Goal: Transaction & Acquisition: Purchase product/service

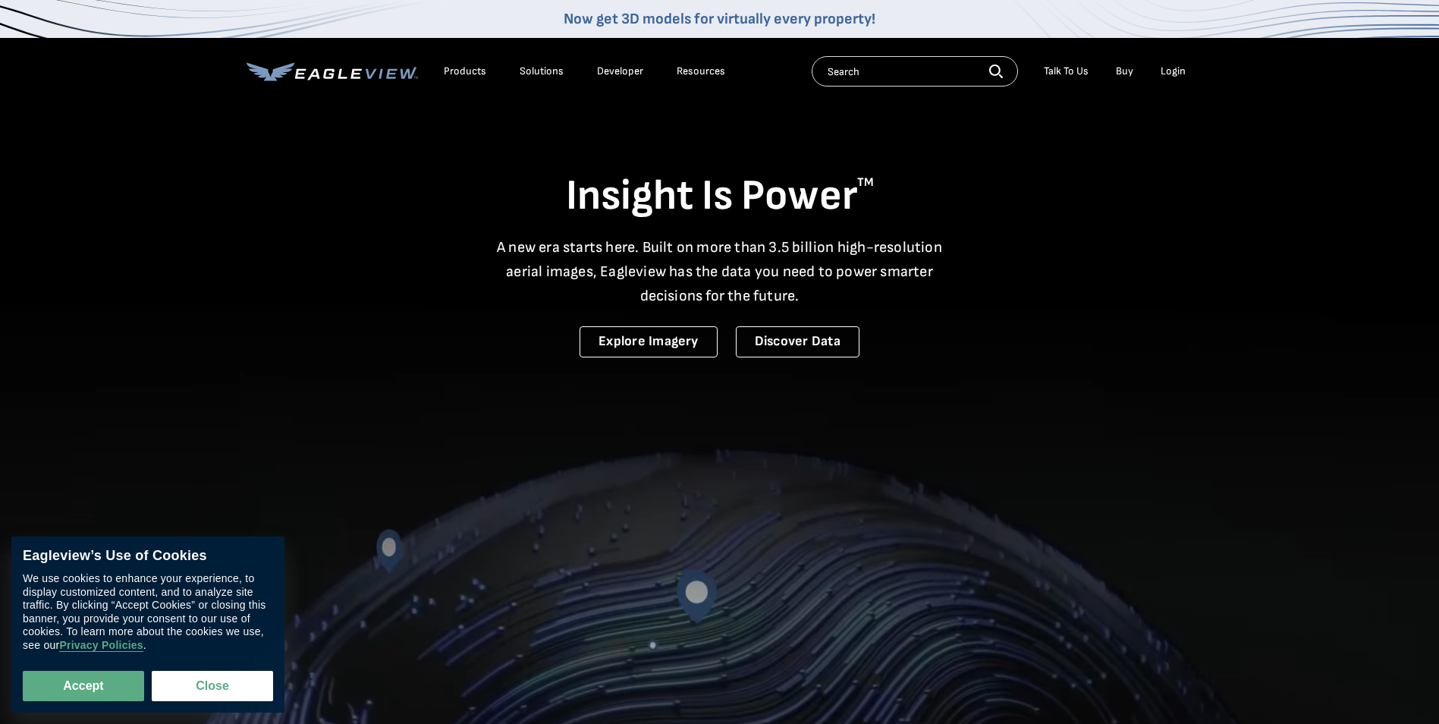
click at [1174, 70] on div "Login" at bounding box center [1173, 71] width 25 height 14
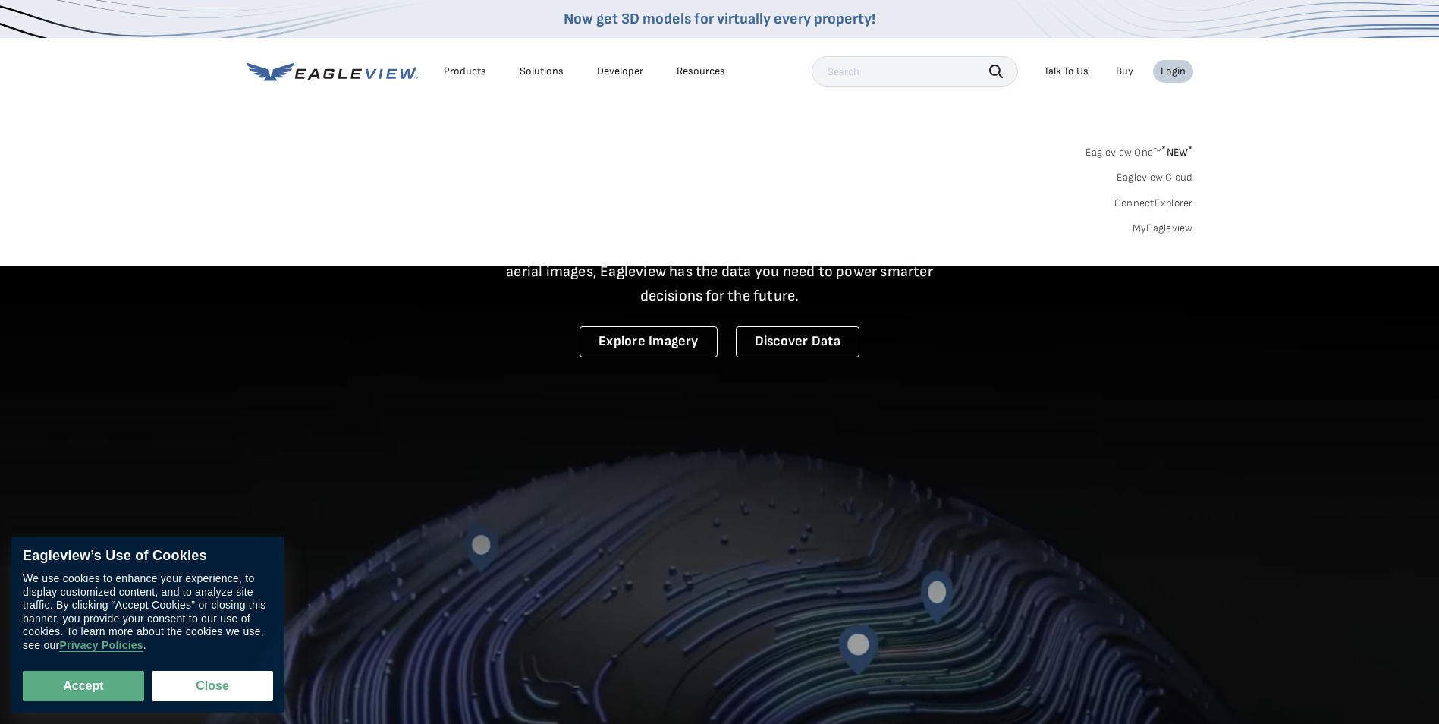
click at [1174, 71] on div "Login" at bounding box center [1173, 71] width 25 height 14
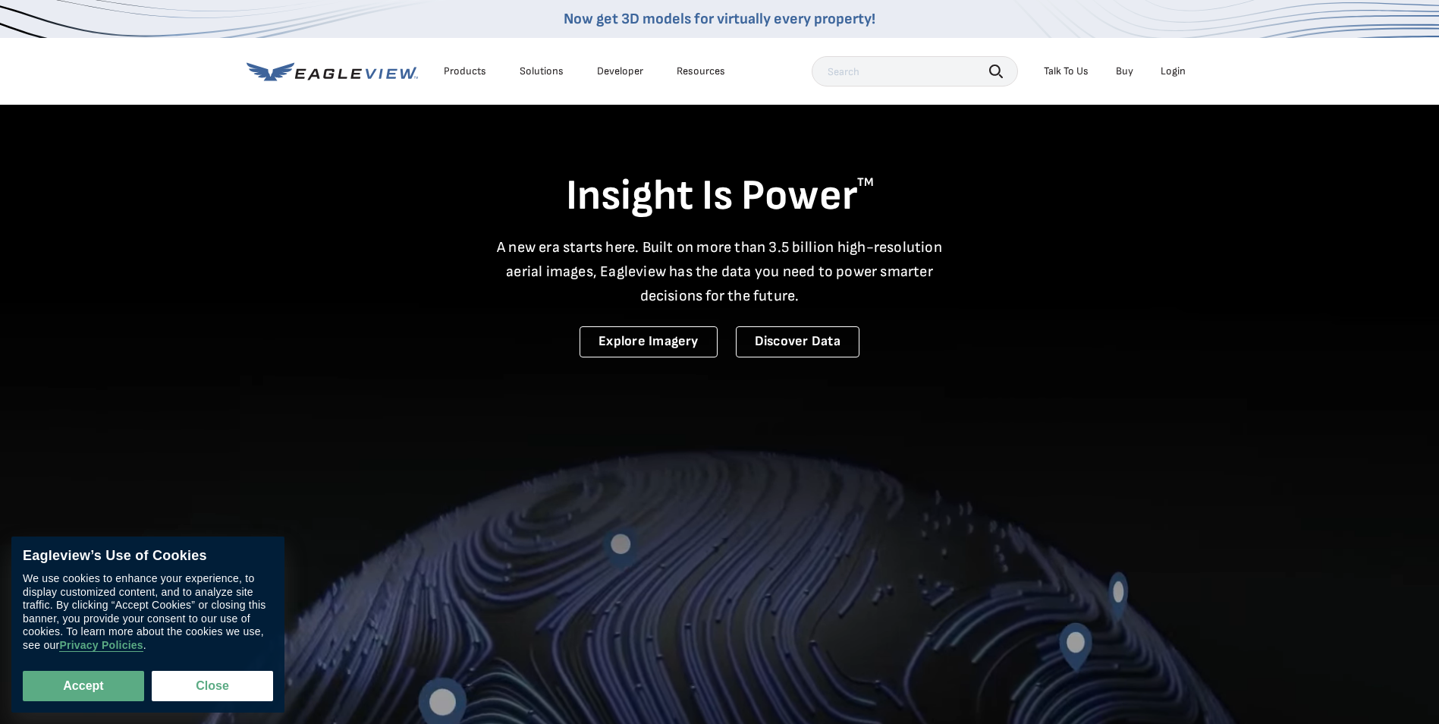
click at [1174, 71] on div "Login" at bounding box center [1173, 71] width 25 height 14
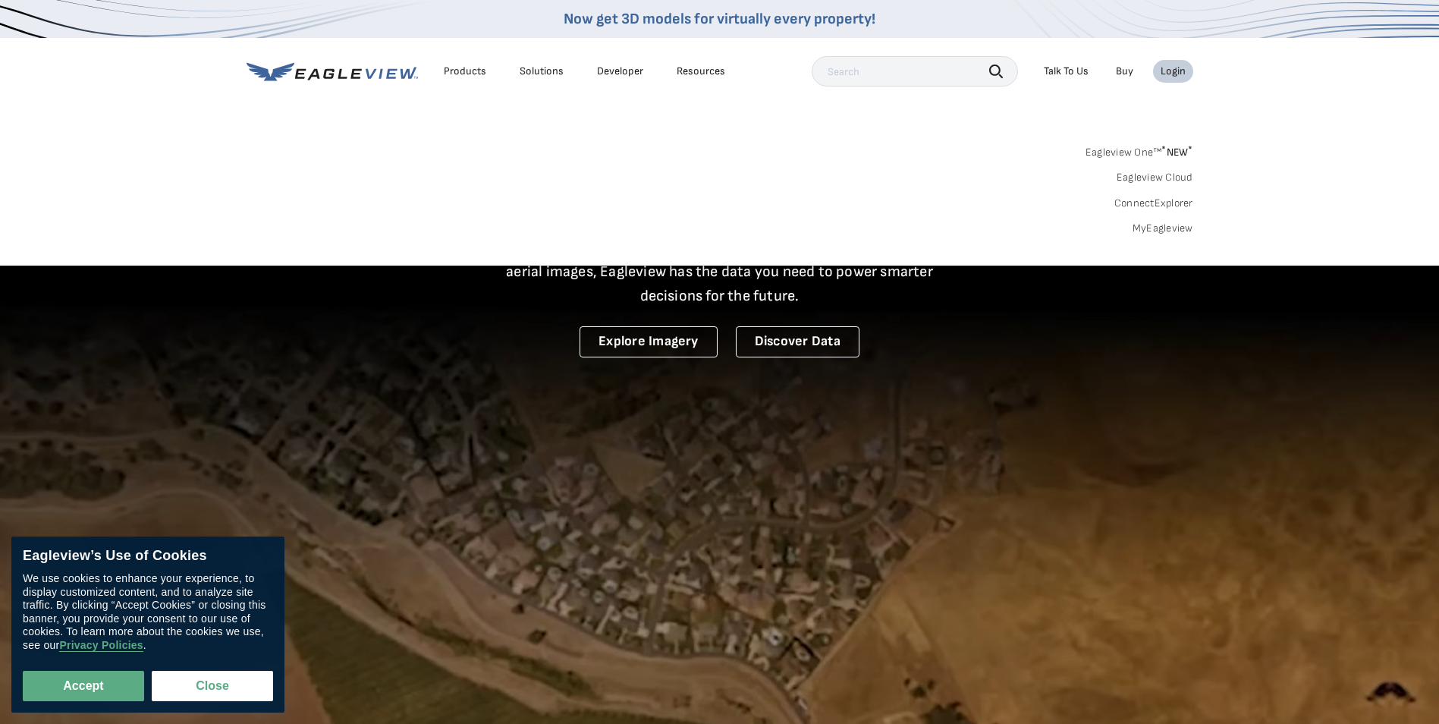
click at [1149, 151] on link "Eagleview One™ * NEW *" at bounding box center [1140, 149] width 108 height 17
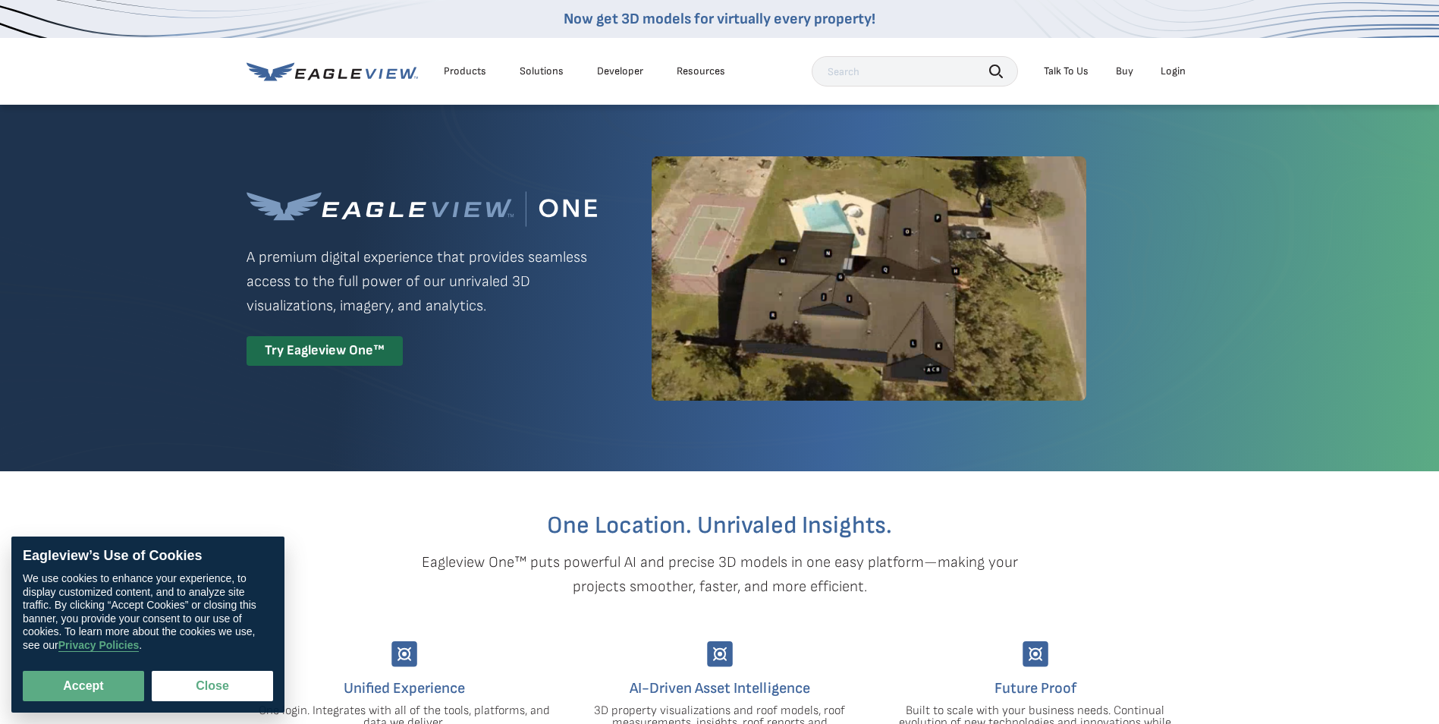
click at [1158, 77] on li "Login" at bounding box center [1173, 71] width 40 height 23
click at [1164, 74] on div "Login" at bounding box center [1173, 71] width 25 height 14
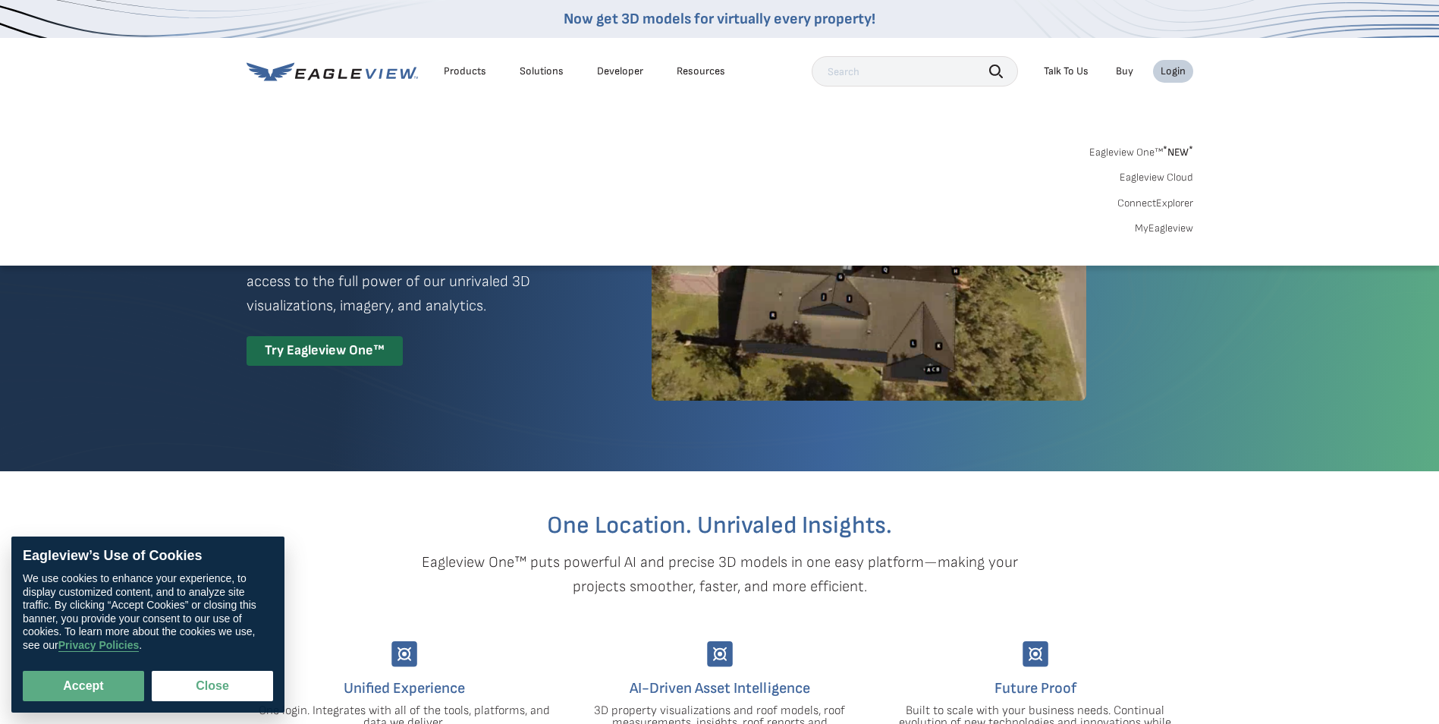
click at [1164, 223] on link "MyEagleview" at bounding box center [1164, 229] width 58 height 14
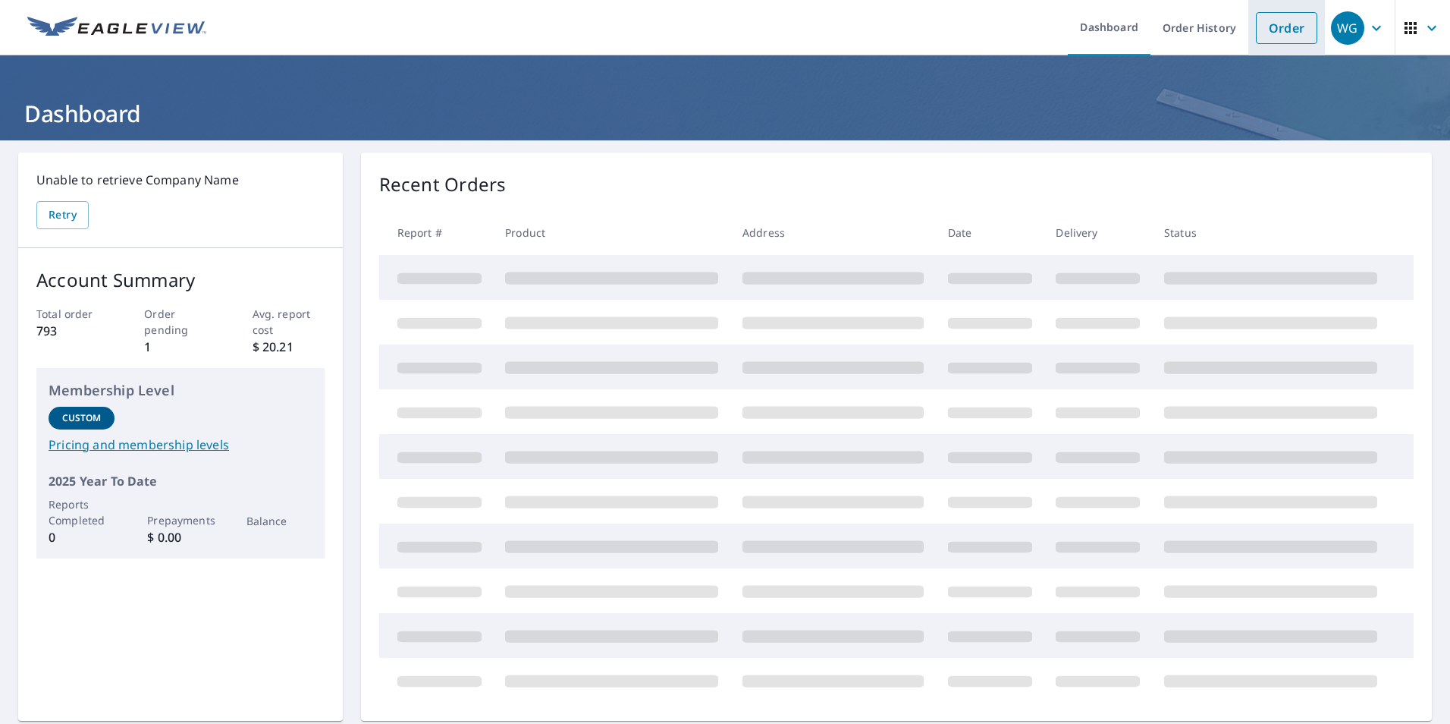
click at [1269, 27] on link "Order" at bounding box center [1286, 28] width 61 height 32
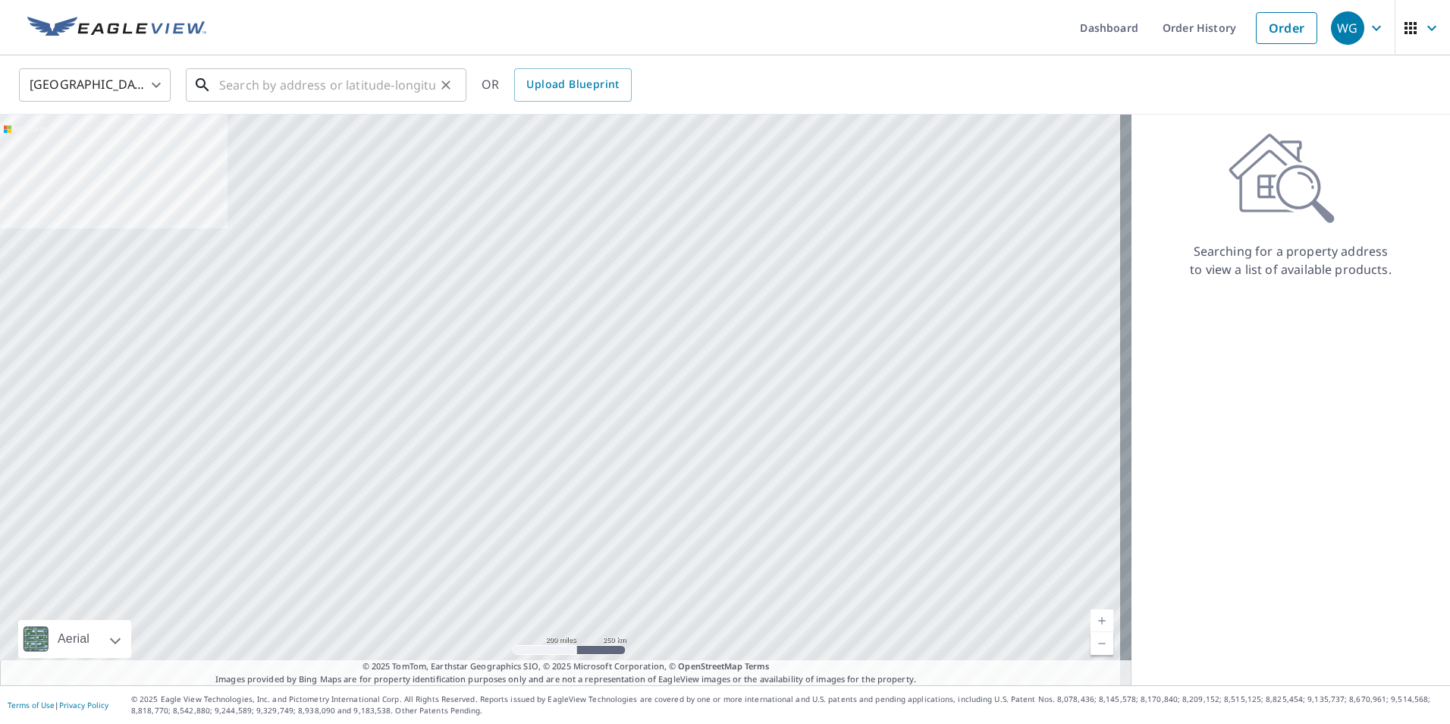
click at [388, 82] on input "text" at bounding box center [327, 85] width 216 height 42
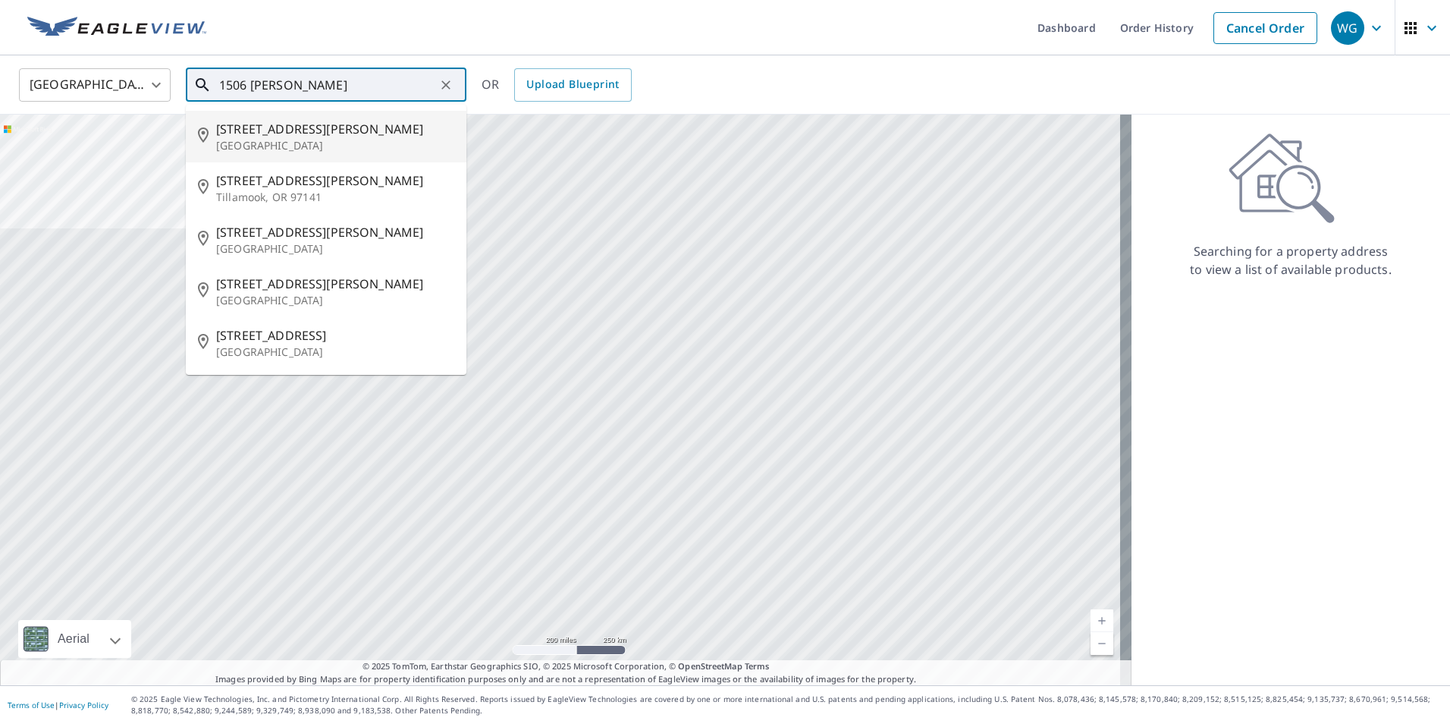
click at [419, 153] on li "1506 Donald Dr Columbus, GA 31907" at bounding box center [326, 137] width 281 height 52
type input "1506 Donald Dr Columbus, GA 31907"
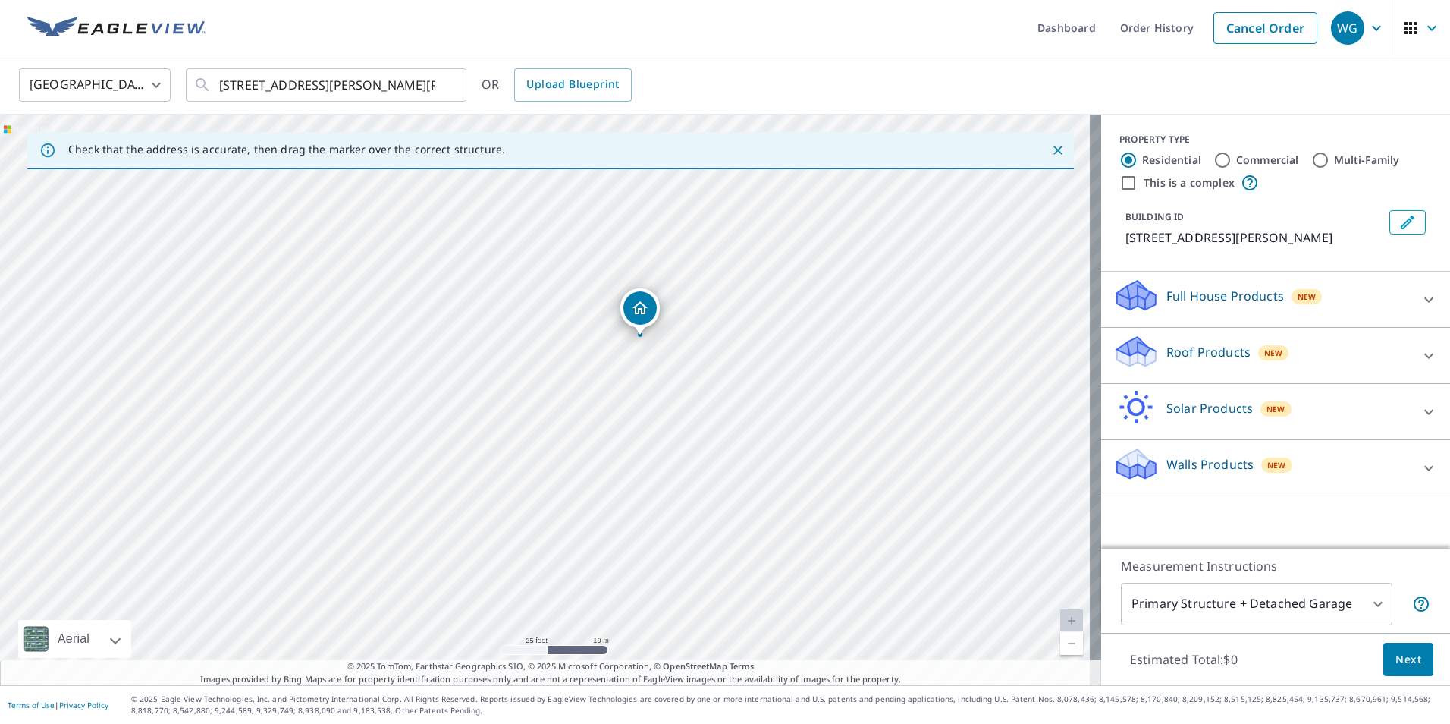
drag, startPoint x: 500, startPoint y: 309, endPoint x: 530, endPoint y: 397, distance: 93.8
click at [530, 397] on div "1506 Donald Dr Columbus, GA 31907" at bounding box center [550, 400] width 1101 height 570
click at [1177, 348] on p "Roof Products" at bounding box center [1209, 352] width 84 height 18
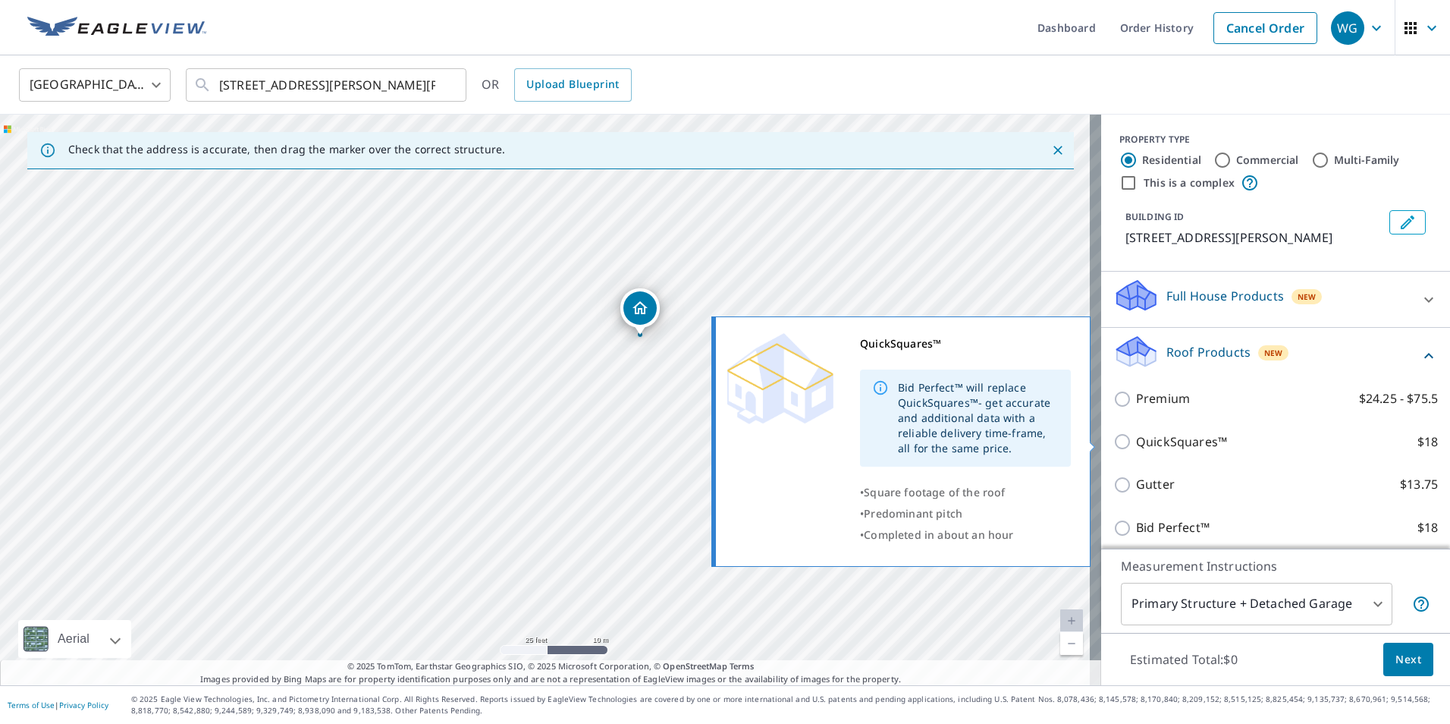
click at [1180, 436] on p "QuickSquares™" at bounding box center [1181, 441] width 91 height 19
click at [1136, 436] on input "QuickSquares™ $18" at bounding box center [1125, 441] width 23 height 18
checkbox input "true"
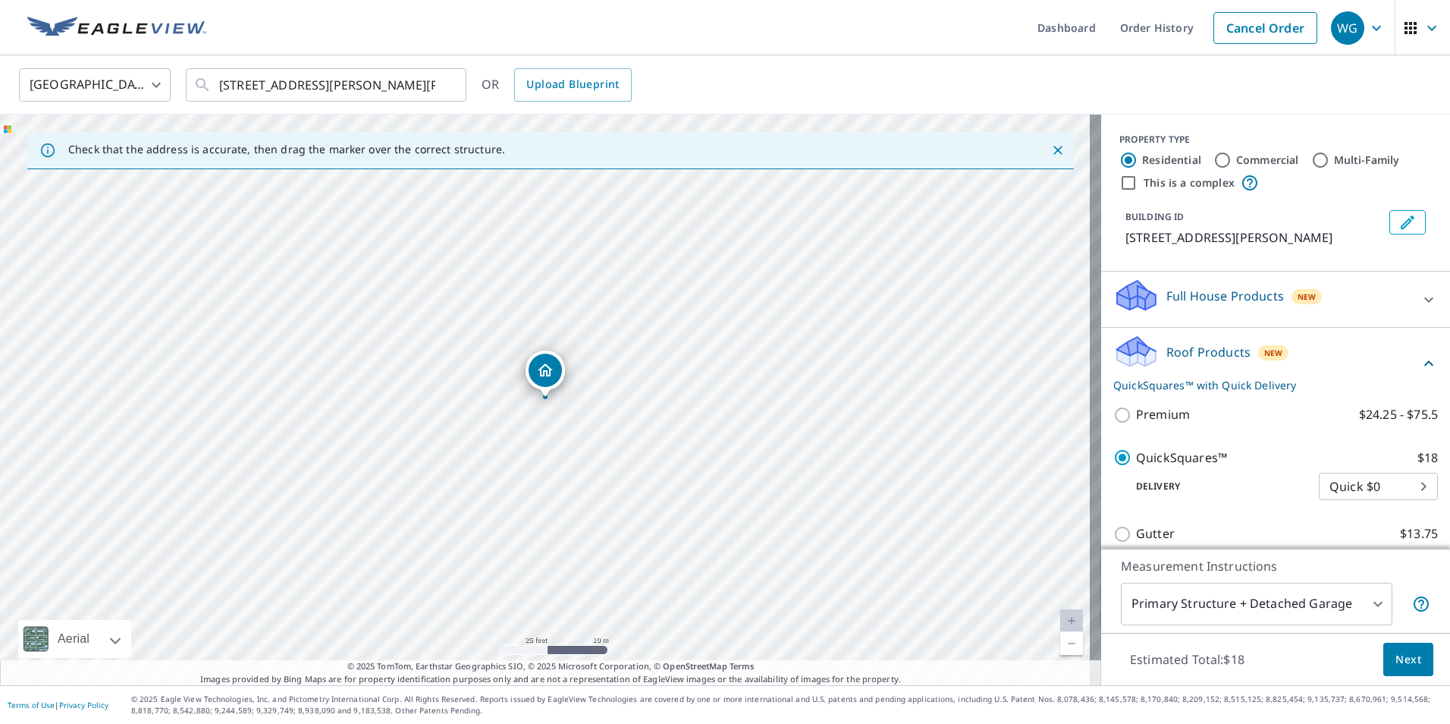
click at [1409, 663] on span "Next" at bounding box center [1409, 659] width 26 height 19
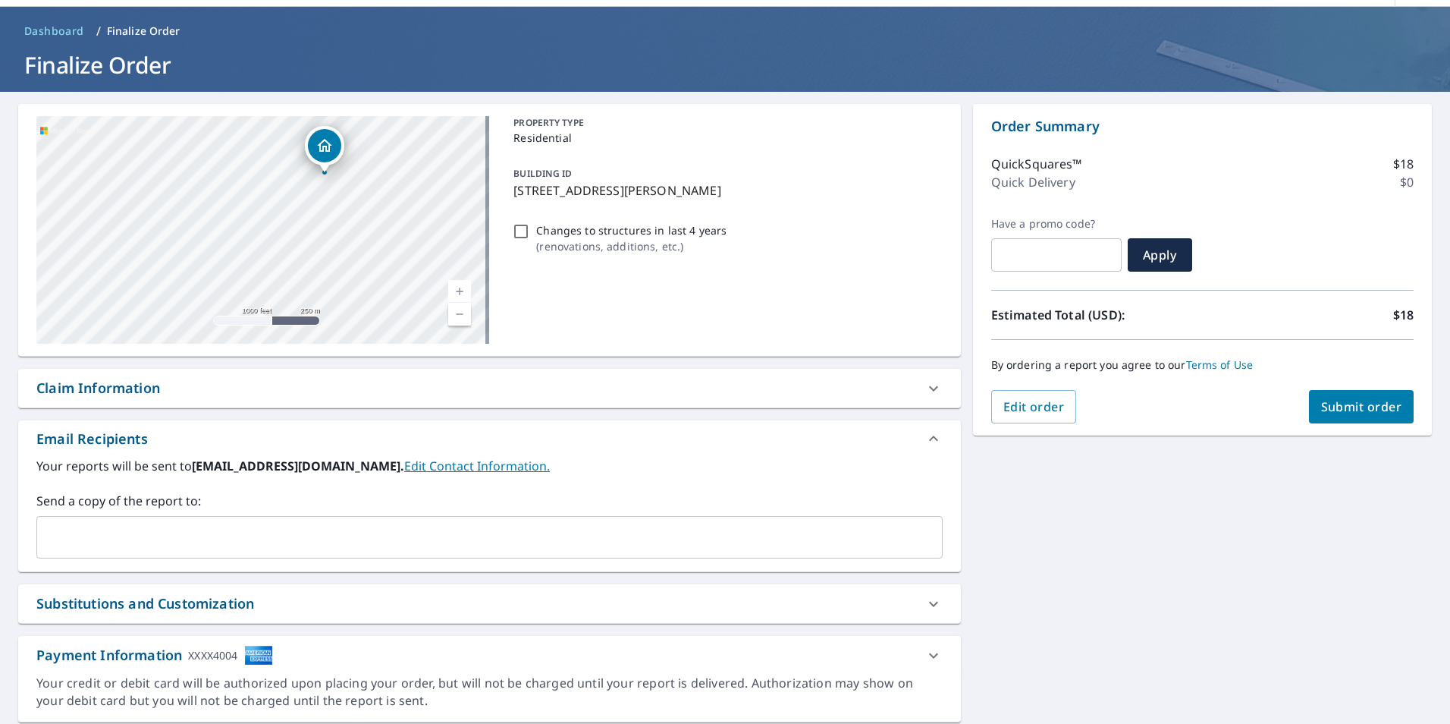
scroll to position [98, 0]
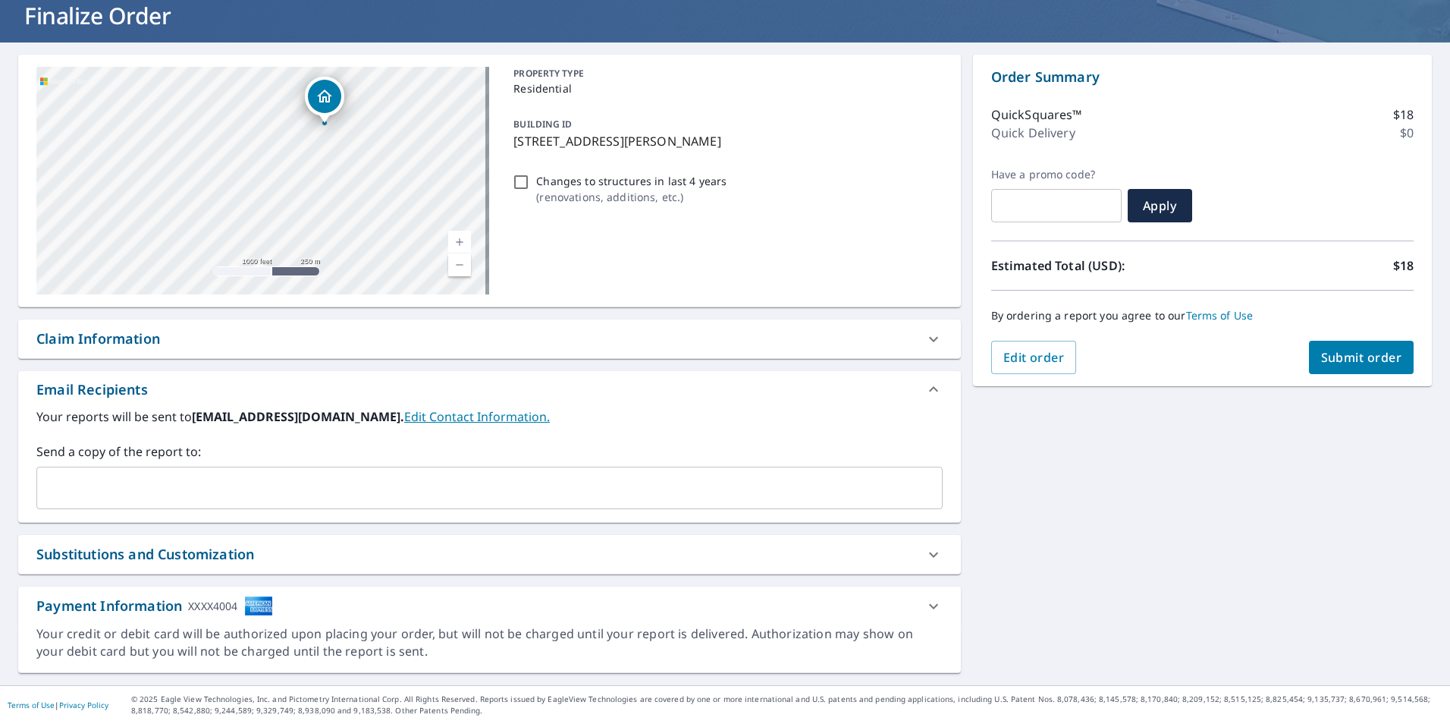
click at [178, 476] on input "text" at bounding box center [478, 487] width 870 height 29
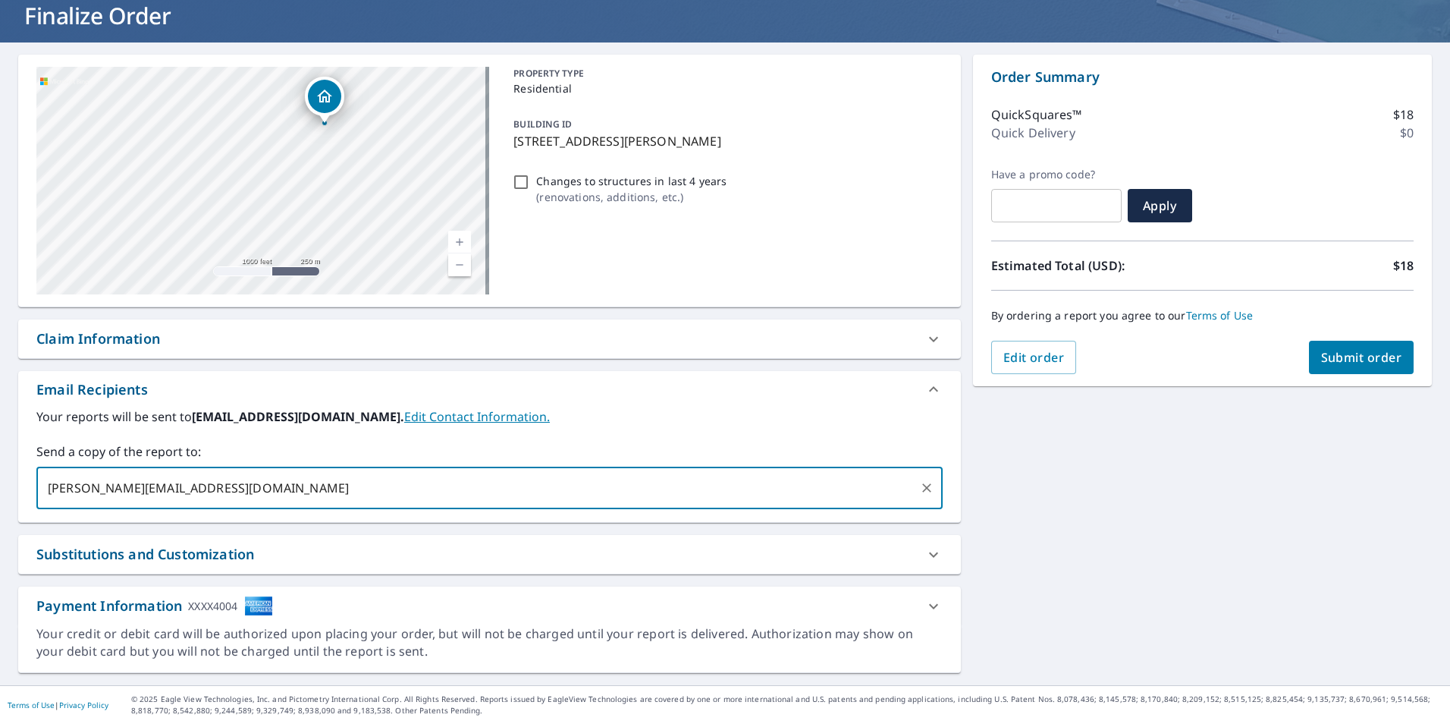
type input "Jasmine.granville@yahoo.com"
click at [1362, 341] on button "Submit order" at bounding box center [1361, 357] width 105 height 33
checkbox input "true"
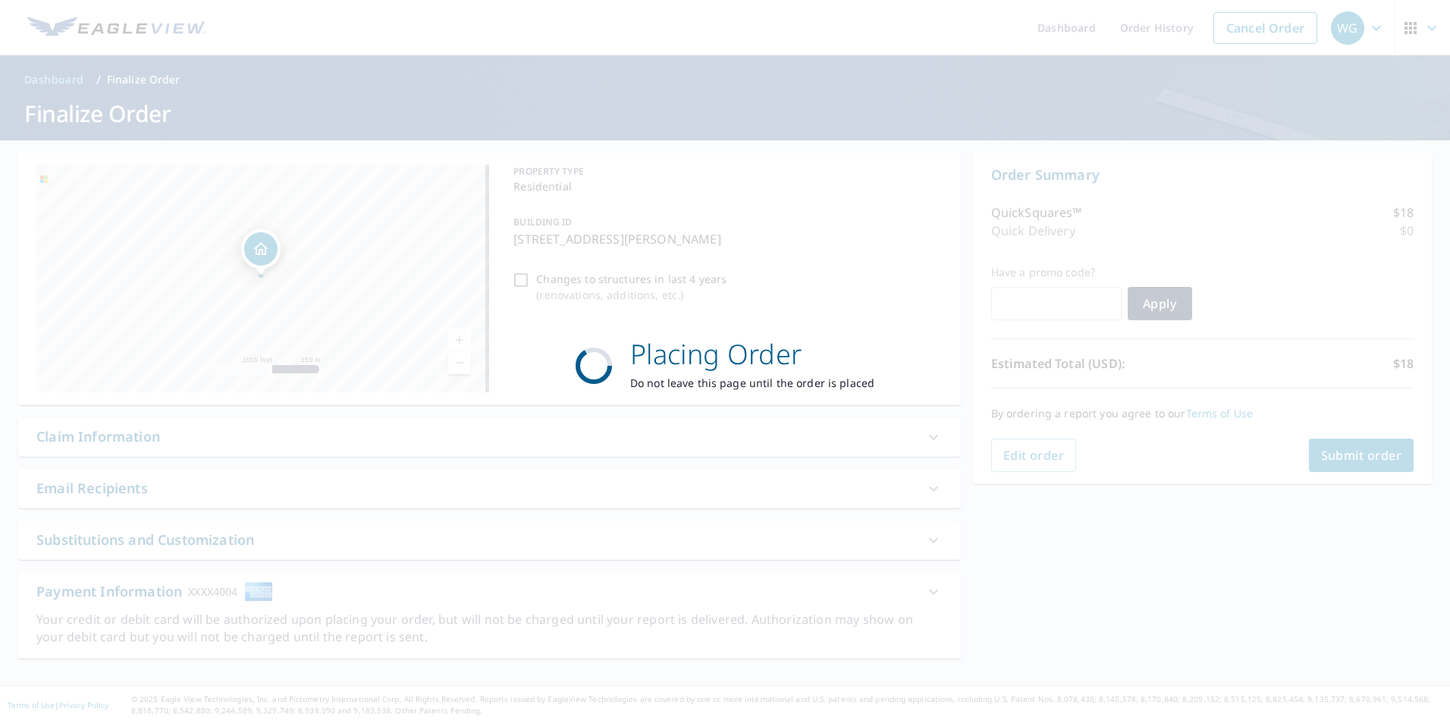
scroll to position [0, 0]
